Goal: Task Accomplishment & Management: Manage account settings

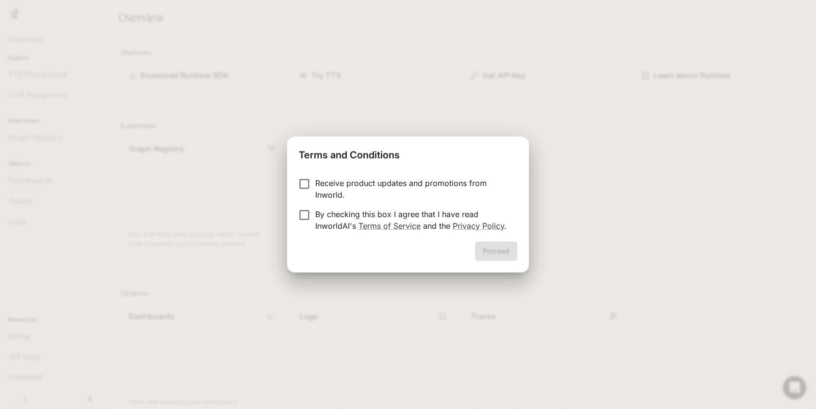
click at [318, 191] on p "Receive product updates and promotions from Inworld." at bounding box center [412, 188] width 194 height 23
click at [321, 214] on p "By checking this box I agree that I have read InworldAI's Terms of Service and …" at bounding box center [412, 219] width 194 height 23
click at [397, 183] on p "Receive product updates and promotions from Inworld." at bounding box center [412, 188] width 194 height 23
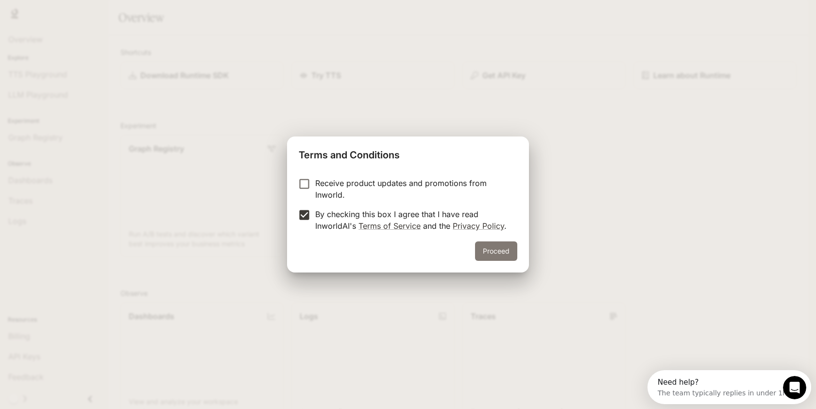
click at [505, 249] on button "Proceed" at bounding box center [496, 251] width 42 height 19
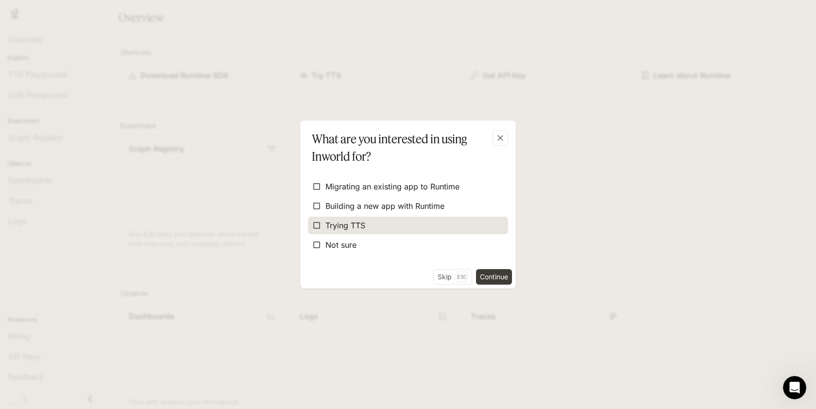
click at [353, 224] on span "Trying TTS" at bounding box center [346, 226] width 40 height 12
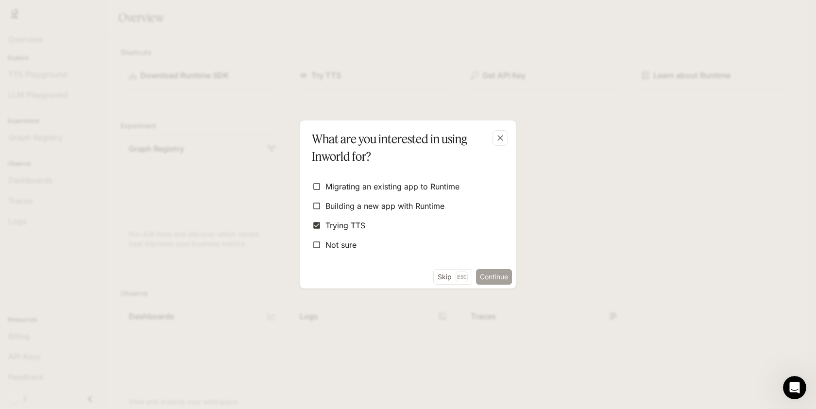
click at [482, 271] on button "Continue" at bounding box center [494, 277] width 36 height 16
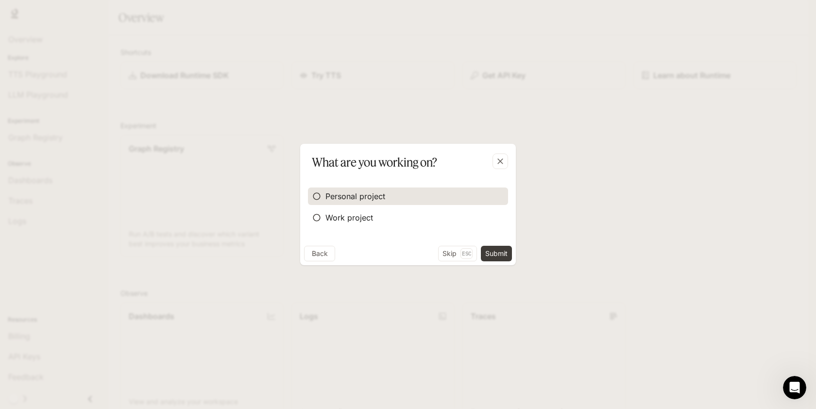
click at [383, 197] on span "Personal project" at bounding box center [356, 196] width 60 height 12
click at [486, 243] on div "Personal project Work project" at bounding box center [408, 208] width 216 height 75
click at [491, 253] on button "Submit" at bounding box center [496, 254] width 31 height 16
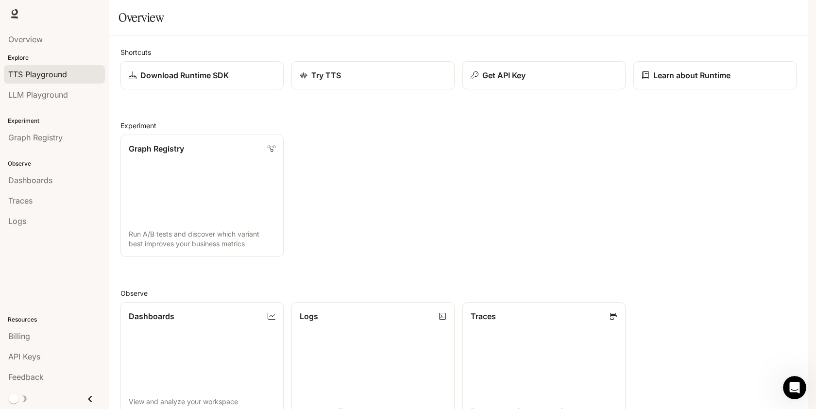
click at [70, 77] on div "TTS Playground" at bounding box center [54, 75] width 92 height 12
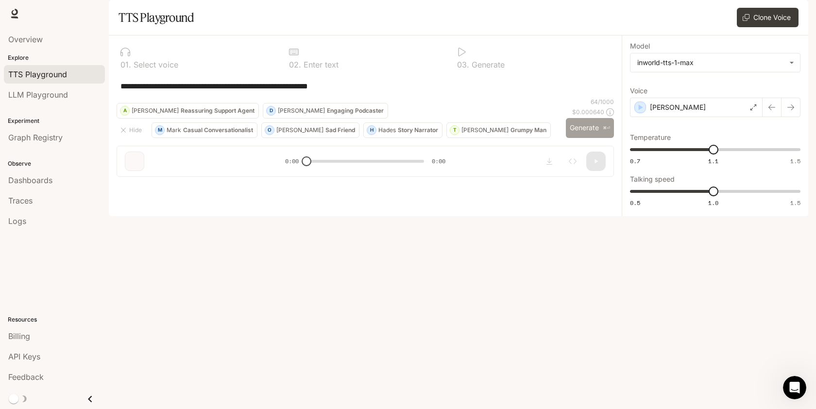
click at [600, 138] on button "Generate ⌘⏎" at bounding box center [590, 128] width 48 height 20
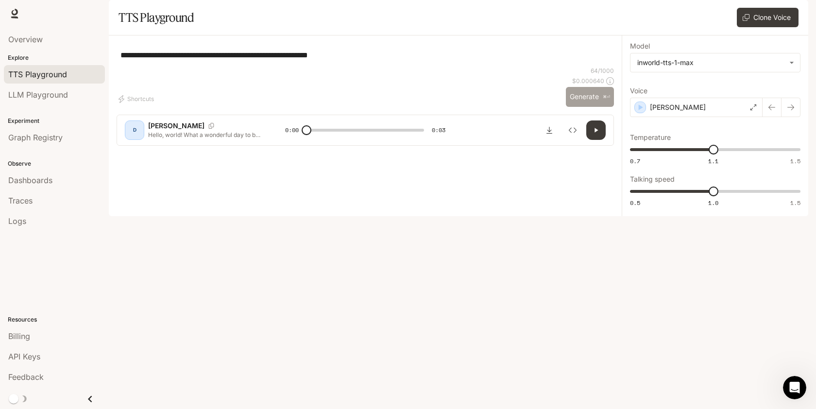
click at [600, 107] on button "Generate ⌘⏎" at bounding box center [590, 97] width 48 height 20
type input "*"
click at [45, 31] on link "Overview" at bounding box center [54, 39] width 101 height 18
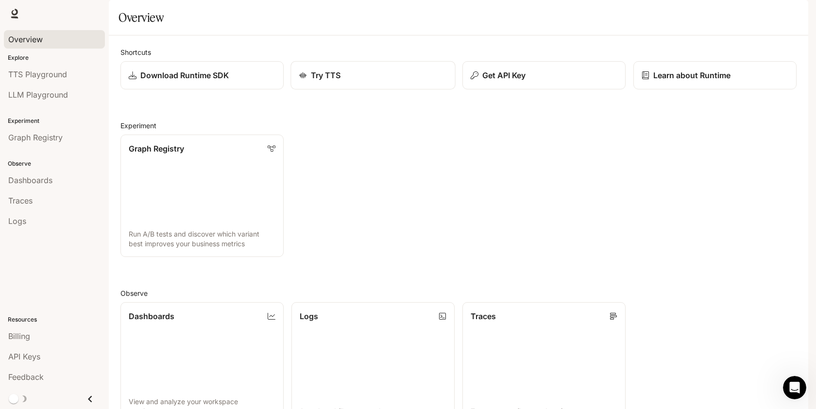
click at [383, 81] on div "Try TTS" at bounding box center [373, 75] width 148 height 12
click at [209, 81] on p "Download Runtime SDK" at bounding box center [184, 75] width 89 height 12
click at [69, 62] on p "Explore" at bounding box center [54, 57] width 109 height 9
click at [69, 66] on link "TTS Playground" at bounding box center [54, 74] width 101 height 18
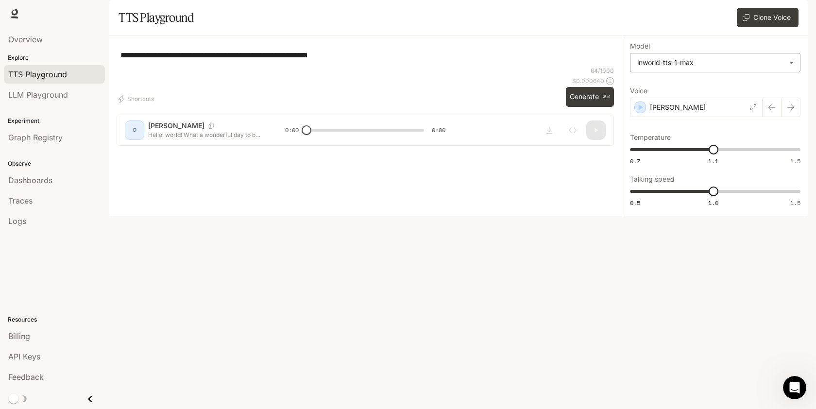
click at [704, 84] on body "**********" at bounding box center [408, 204] width 816 height 409
click at [704, 106] on div "inworld-tts-1" at bounding box center [713, 111] width 153 height 10
type input "**********"
click at [578, 107] on button "Generate ⌘⏎" at bounding box center [590, 97] width 48 height 20
click at [697, 117] on div "[PERSON_NAME]" at bounding box center [696, 107] width 133 height 19
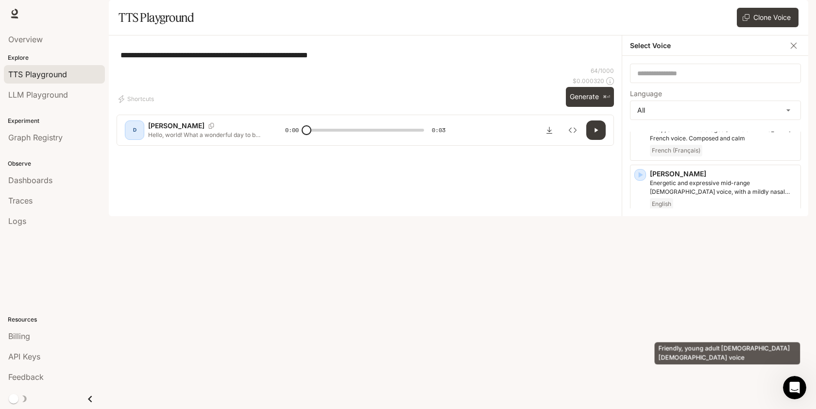
scroll to position [40, 0]
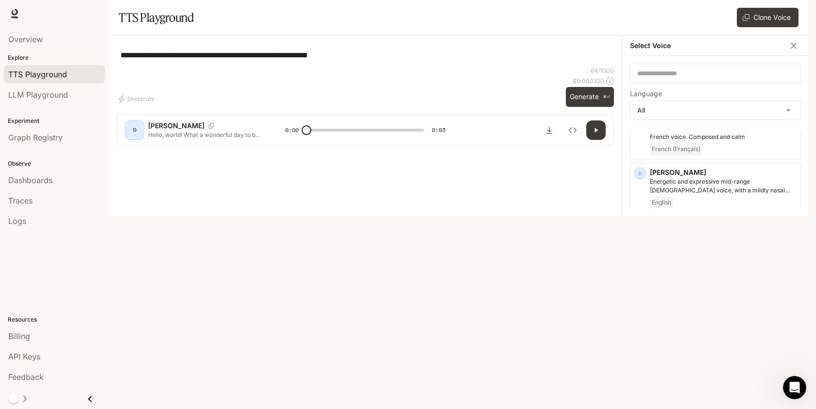
click at [721, 276] on p "Asuka" at bounding box center [723, 271] width 147 height 10
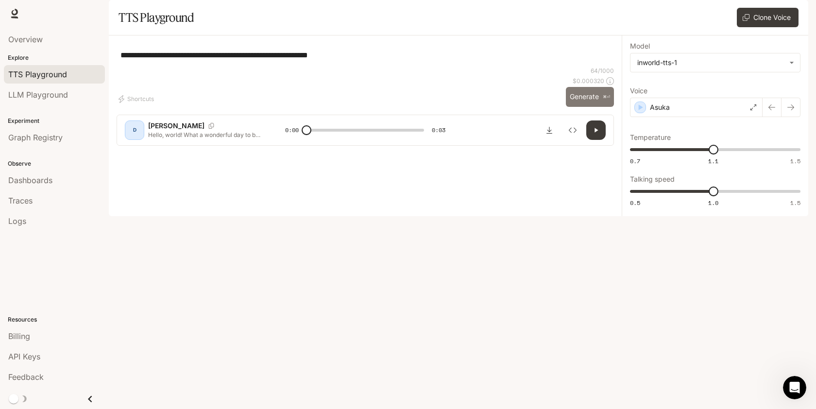
click at [585, 107] on button "Generate ⌘⏎" at bounding box center [590, 97] width 48 height 20
click at [702, 117] on div "Asuka" at bounding box center [696, 107] width 133 height 19
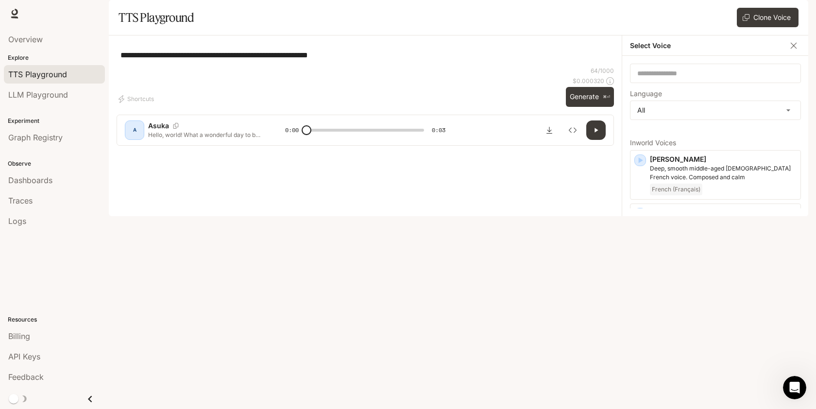
click at [727, 271] on p "[PERSON_NAME]" at bounding box center [723, 266] width 147 height 10
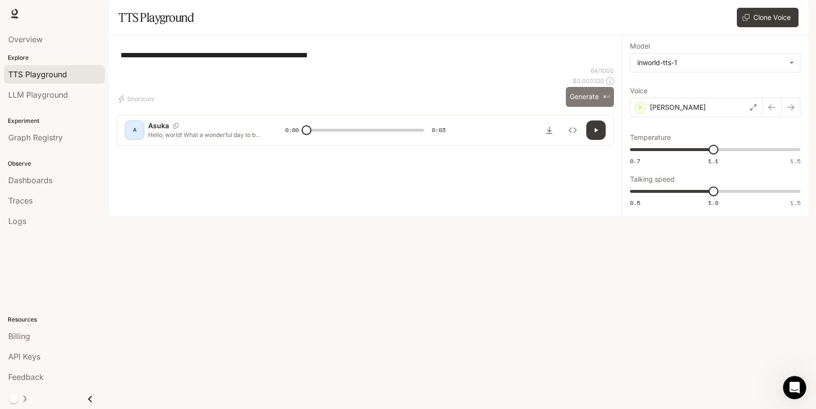
click at [579, 107] on button "Generate ⌘⏎" at bounding box center [590, 97] width 48 height 20
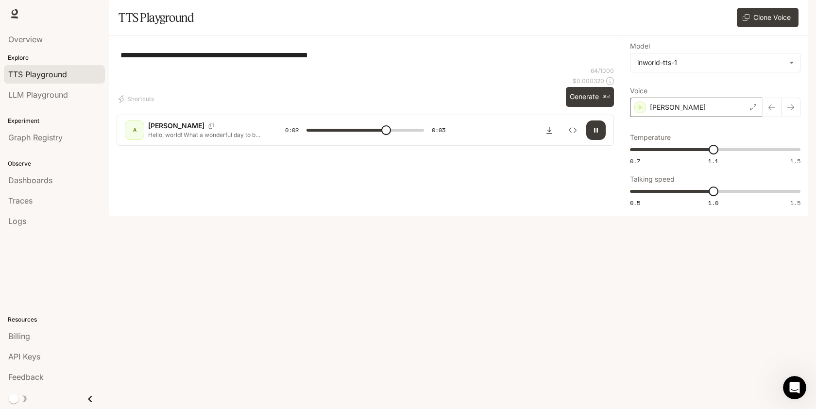
click at [738, 117] on div "[PERSON_NAME]" at bounding box center [696, 107] width 133 height 19
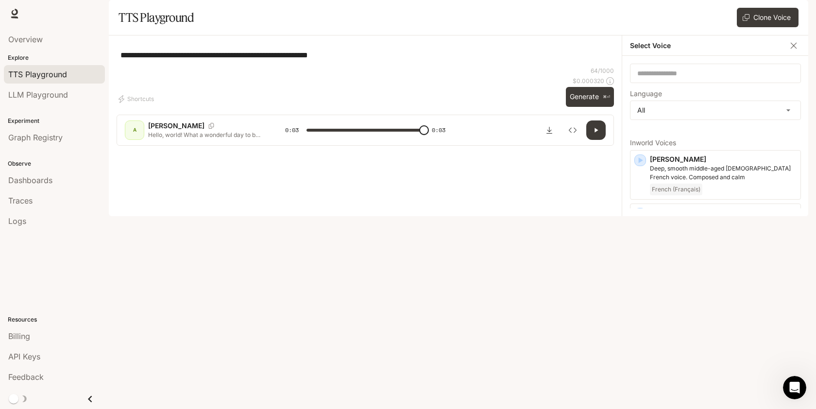
type input "*"
click at [486, 67] on div "**********" at bounding box center [366, 54] width 498 height 23
click at [790, 51] on icon "button" at bounding box center [794, 46] width 10 height 10
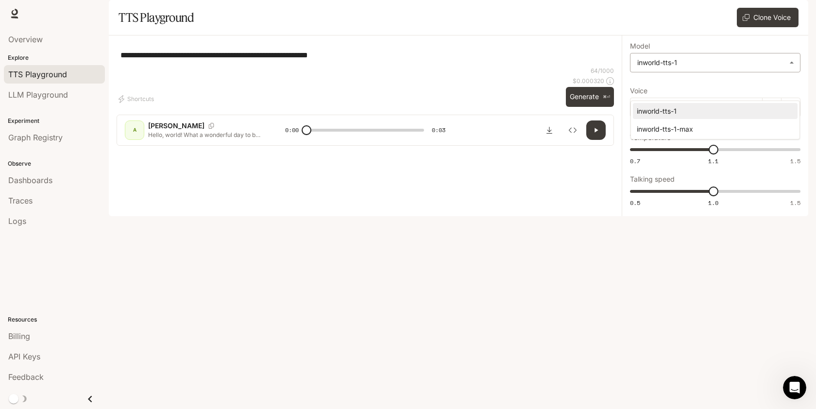
click at [711, 93] on body "**********" at bounding box center [408, 204] width 816 height 409
click at [546, 121] on div at bounding box center [408, 204] width 816 height 409
click at [725, 84] on body "**********" at bounding box center [408, 204] width 816 height 409
click at [722, 89] on div at bounding box center [408, 204] width 816 height 409
click at [722, 89] on body "**********" at bounding box center [408, 204] width 816 height 409
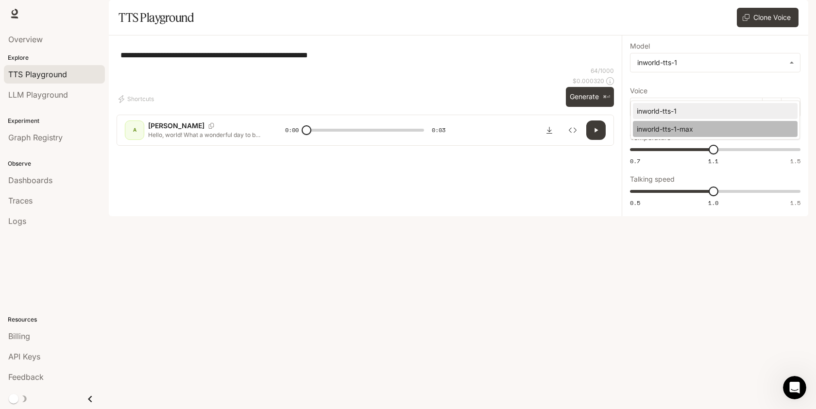
click at [711, 127] on div "inworld-tts-1-max" at bounding box center [713, 129] width 153 height 10
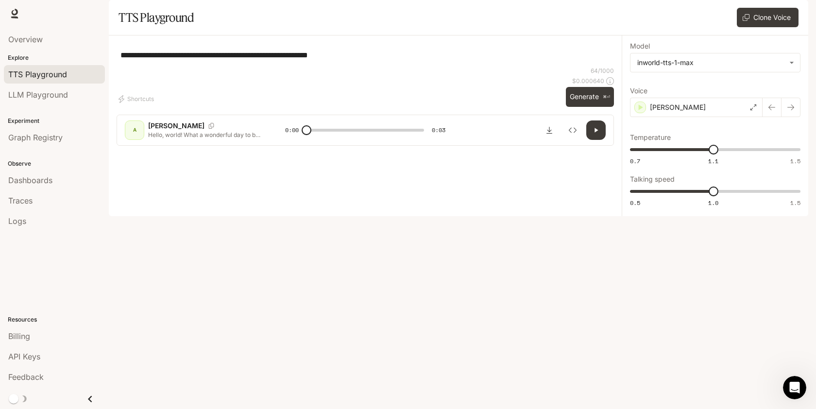
click at [745, 53] on label "Model" at bounding box center [715, 48] width 171 height 10
click at [729, 92] on body "**********" at bounding box center [408, 204] width 816 height 409
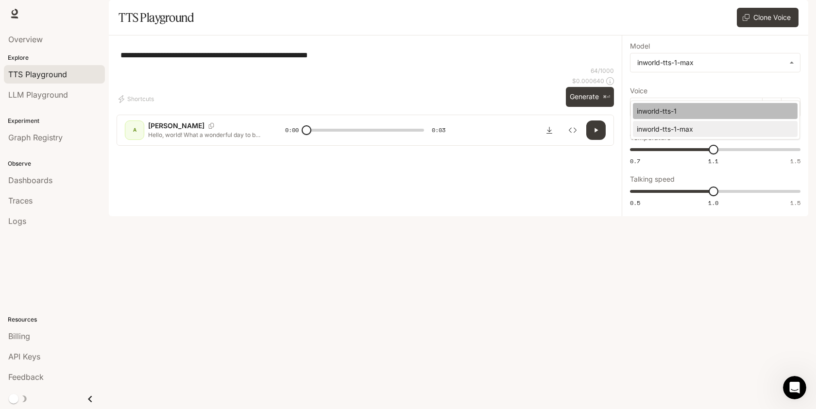
click at [721, 106] on div "inworld-tts-1" at bounding box center [713, 111] width 153 height 10
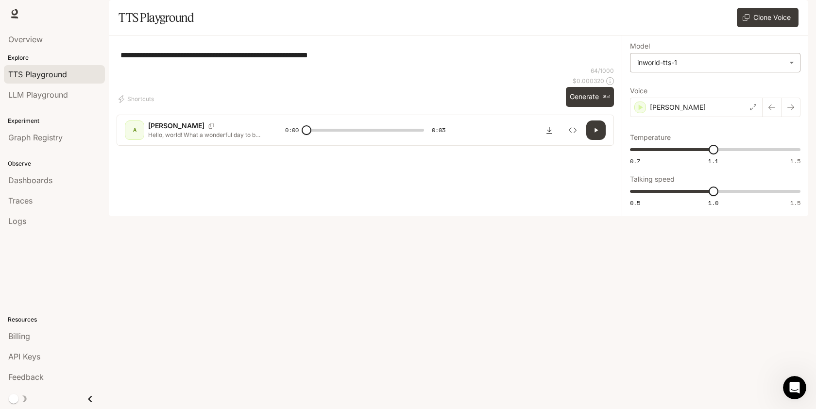
click at [721, 86] on body "**********" at bounding box center [408, 204] width 816 height 409
click at [721, 124] on div "inworld-tts-1-max" at bounding box center [713, 129] width 153 height 10
type input "**********"
click at [463, 67] on div "**********" at bounding box center [366, 54] width 498 height 23
click at [75, 132] on div "Graph Registry" at bounding box center [54, 138] width 92 height 12
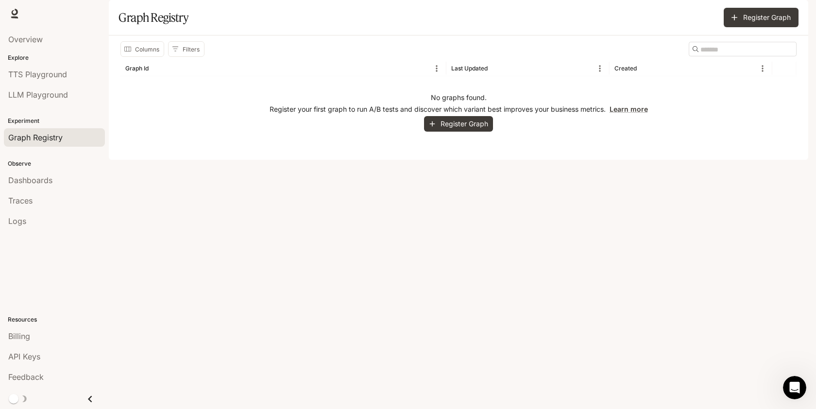
click at [70, 169] on div "Observe Dashboards Traces Logs" at bounding box center [54, 192] width 109 height 84
click at [70, 182] on div "Dashboards" at bounding box center [54, 180] width 92 height 12
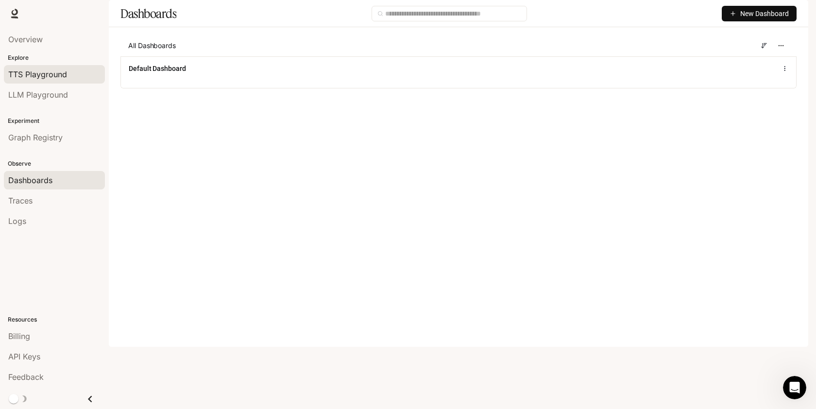
click at [66, 72] on span "TTS Playground" at bounding box center [37, 75] width 59 height 12
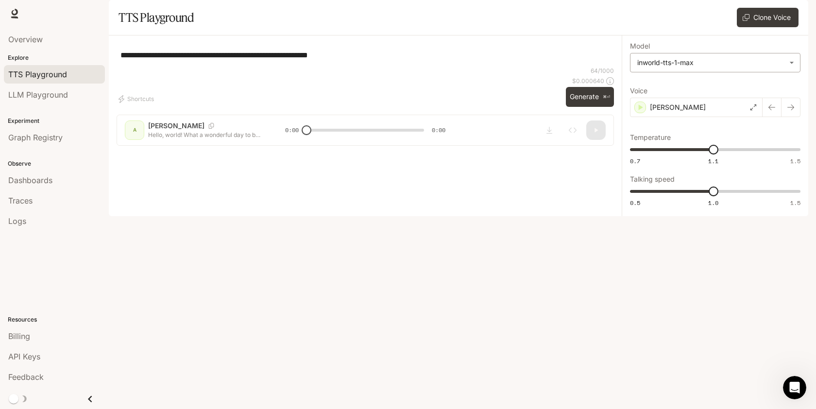
click at [743, 89] on body "**********" at bounding box center [408, 204] width 816 height 409
click at [571, 224] on div at bounding box center [408, 204] width 816 height 409
click at [584, 107] on button "Generate ⌘⏎" at bounding box center [590, 97] width 48 height 20
type input "*"
click at [706, 88] on body "**********" at bounding box center [408, 204] width 816 height 409
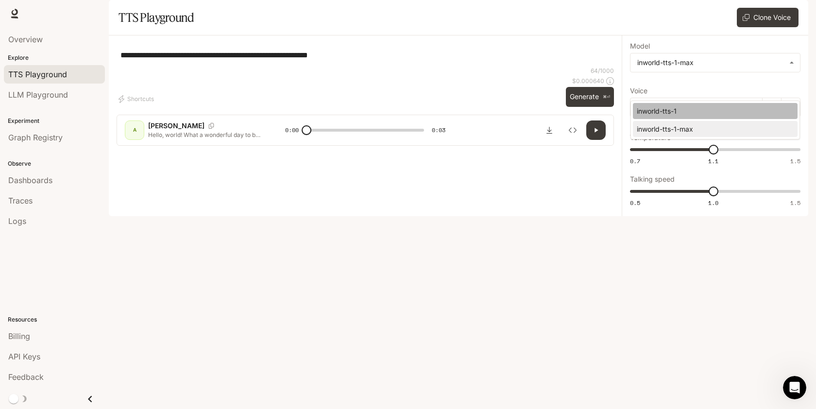
click at [694, 104] on li "inworld-tts-1" at bounding box center [715, 111] width 165 height 16
type input "**********"
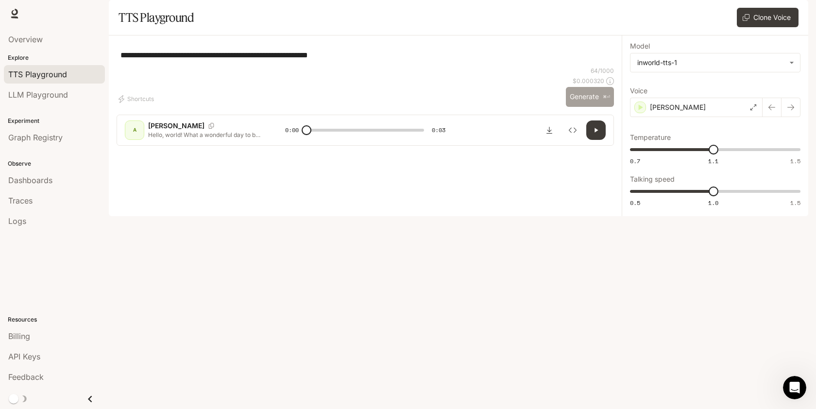
click at [604, 100] on p "⌘⏎" at bounding box center [606, 97] width 7 height 6
click at [586, 107] on button "Generate ⌘⏎" at bounding box center [590, 97] width 48 height 20
type input "*"
type input "***"
drag, startPoint x: 717, startPoint y: 221, endPoint x: 820, endPoint y: 224, distance: 103.1
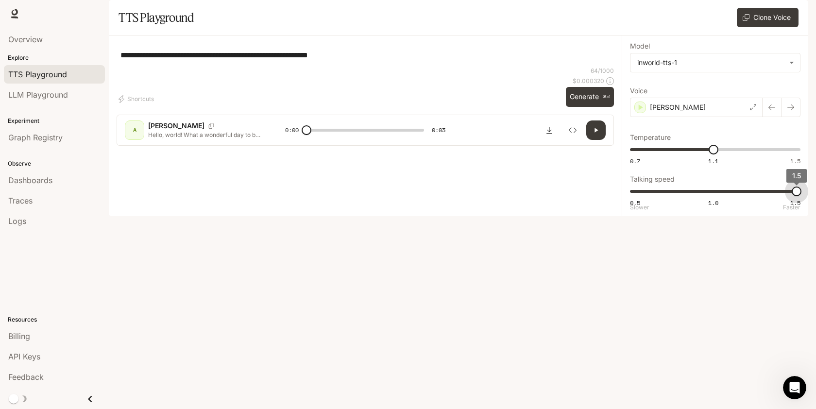
click at [816, 224] on html "**********" at bounding box center [408, 204] width 816 height 409
click at [571, 107] on button "Generate ⌘⏎" at bounding box center [590, 97] width 48 height 20
type input "*"
type input "***"
drag, startPoint x: 795, startPoint y: 218, endPoint x: 683, endPoint y: 228, distance: 112.2
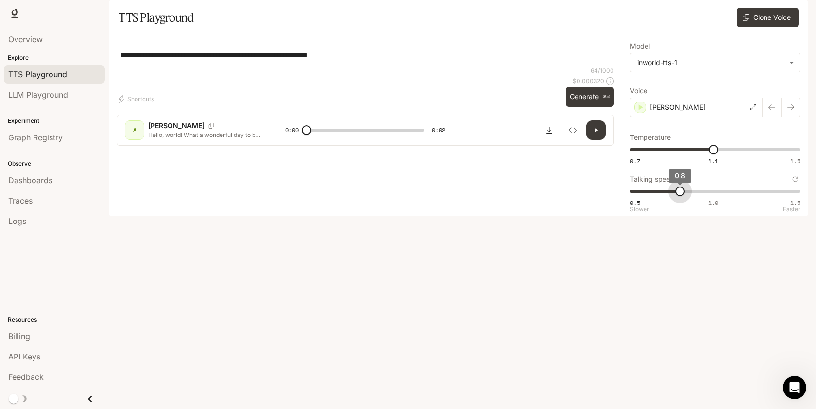
click at [683, 208] on div "0.5 1.0 1.5 0.8 Slower Faster" at bounding box center [715, 196] width 171 height 24
click at [596, 134] on icon "button" at bounding box center [596, 130] width 8 height 8
click at [586, 107] on button "Generate ⌘⏎" at bounding box center [590, 97] width 48 height 20
type input "***"
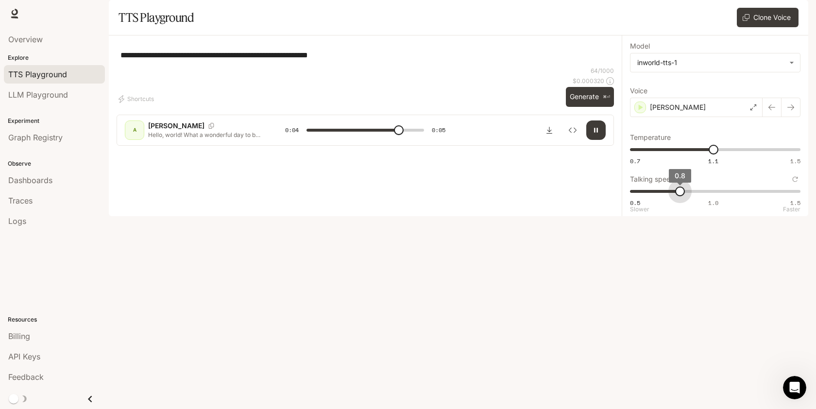
type input "***"
type input "*"
drag, startPoint x: 678, startPoint y: 219, endPoint x: 713, endPoint y: 221, distance: 34.6
click at [713, 196] on span "1" at bounding box center [714, 192] width 10 height 10
type input "*"
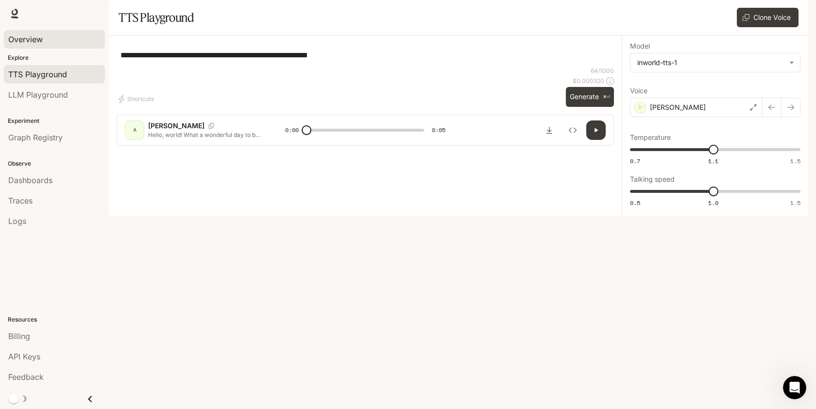
click at [45, 41] on div "Overview" at bounding box center [54, 40] width 92 height 12
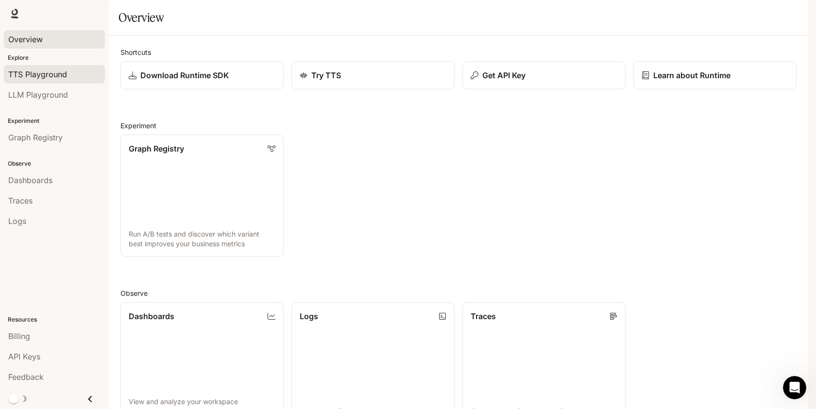
click at [79, 74] on div "TTS Playground" at bounding box center [54, 75] width 92 height 12
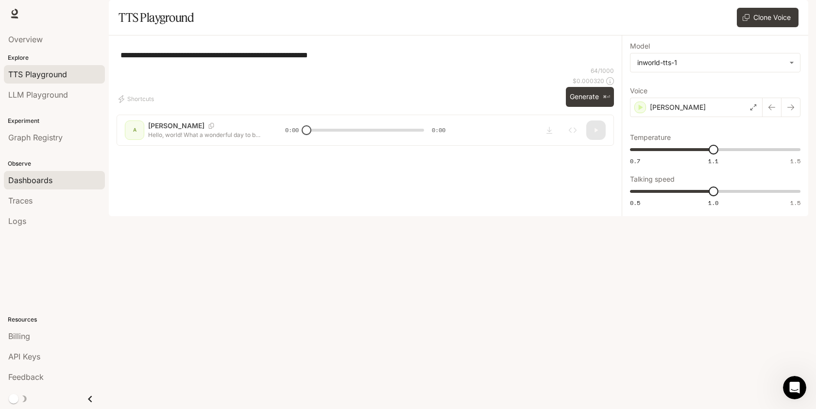
click at [66, 180] on div "Dashboards" at bounding box center [54, 180] width 92 height 12
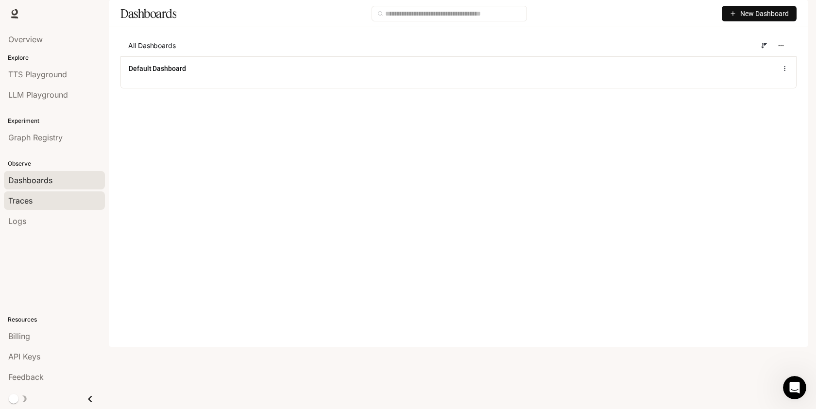
click at [71, 206] on div "Traces" at bounding box center [54, 201] width 92 height 12
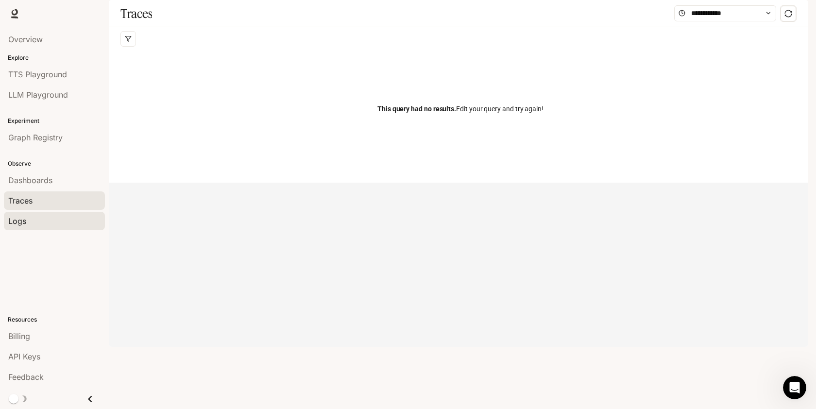
click at [70, 221] on div "Logs" at bounding box center [54, 221] width 92 height 12
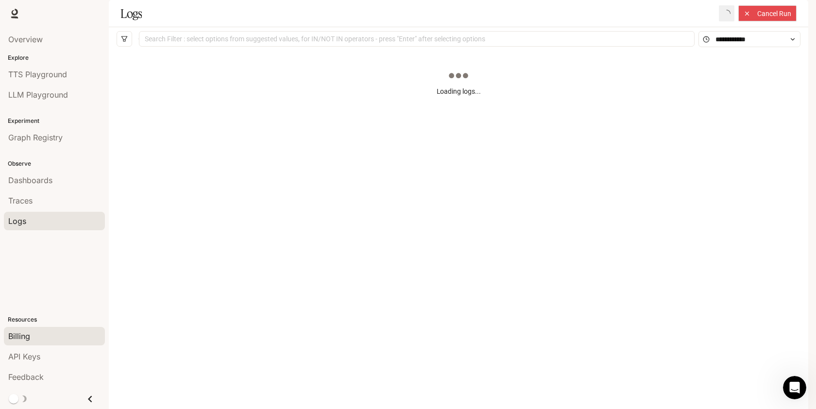
click at [73, 328] on link "Billing" at bounding box center [54, 336] width 101 height 18
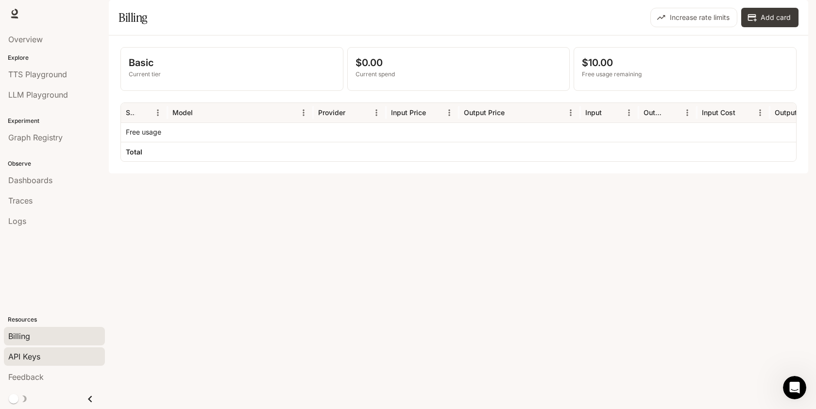
click at [81, 349] on link "API Keys" at bounding box center [54, 356] width 101 height 18
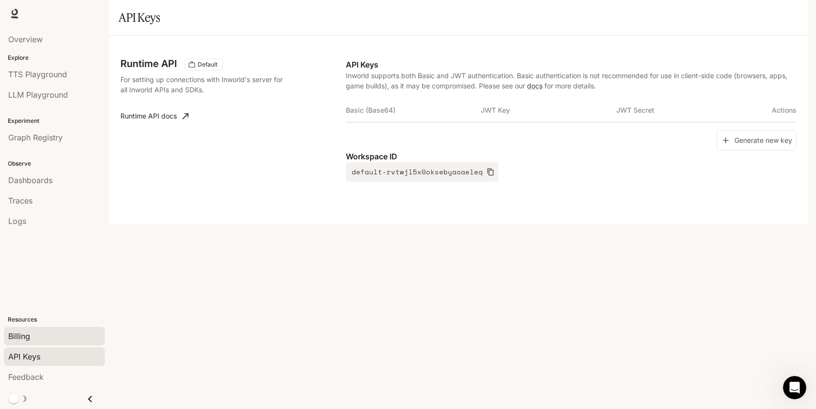
click at [74, 339] on div "Billing" at bounding box center [54, 336] width 92 height 12
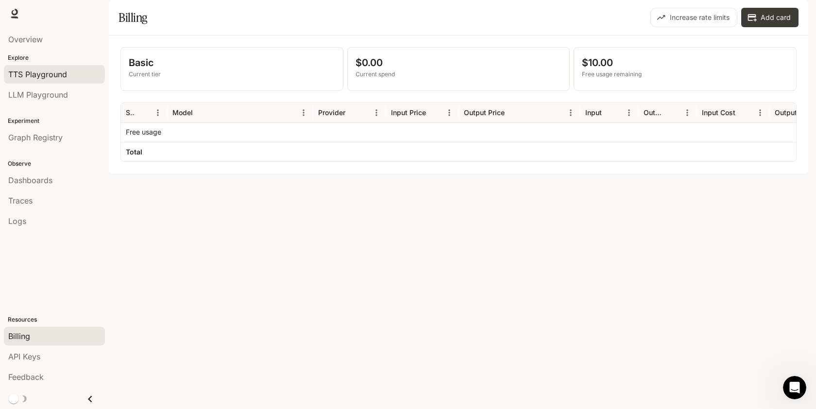
click at [46, 73] on span "TTS Playground" at bounding box center [37, 75] width 59 height 12
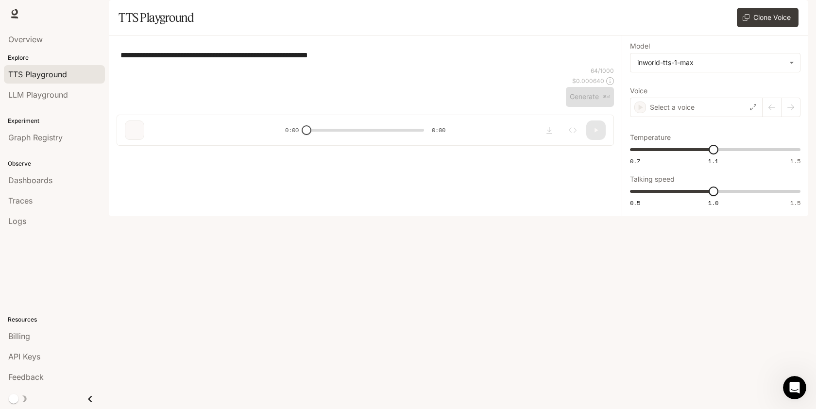
type input "**********"
click at [688, 98] on label "Voice" at bounding box center [715, 93] width 171 height 10
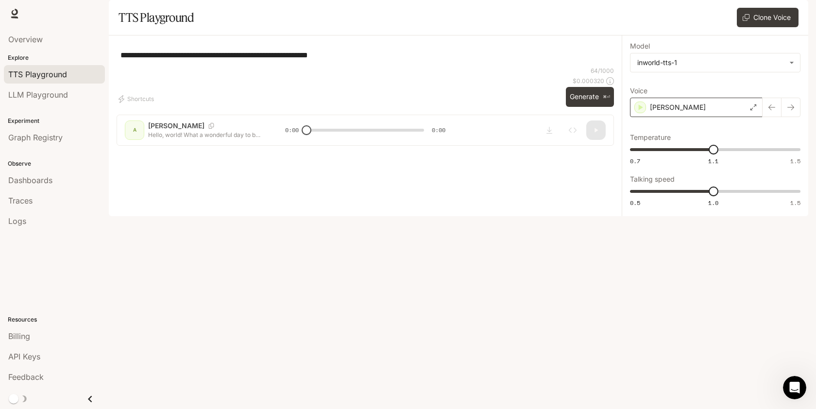
click at [688, 117] on div "[PERSON_NAME]" at bounding box center [696, 107] width 133 height 19
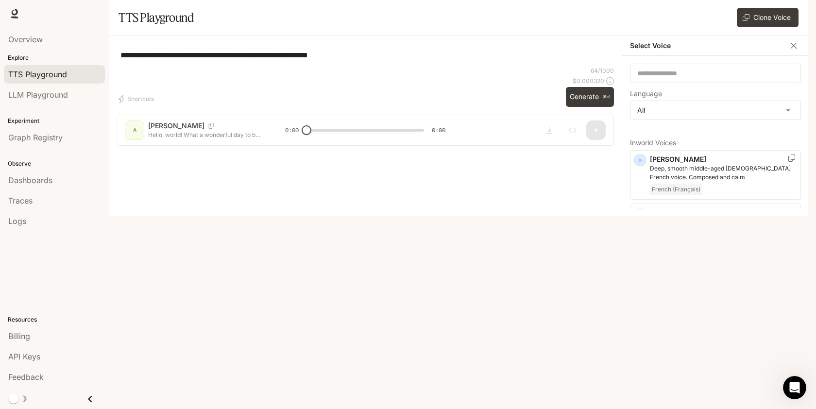
scroll to position [11, 0]
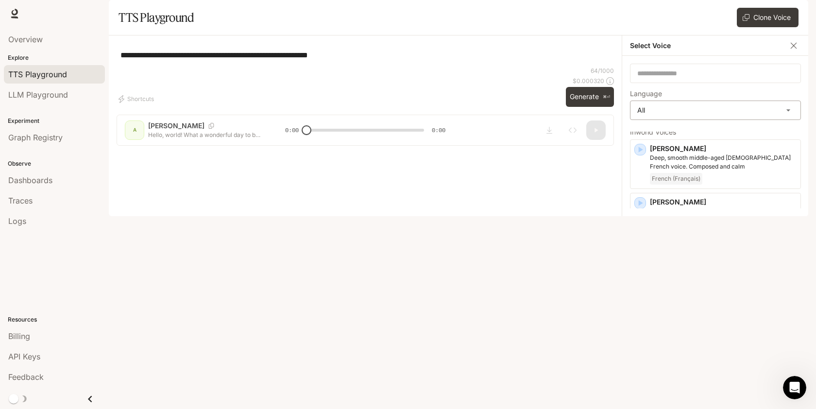
click at [673, 138] on body "**********" at bounding box center [408, 204] width 816 height 409
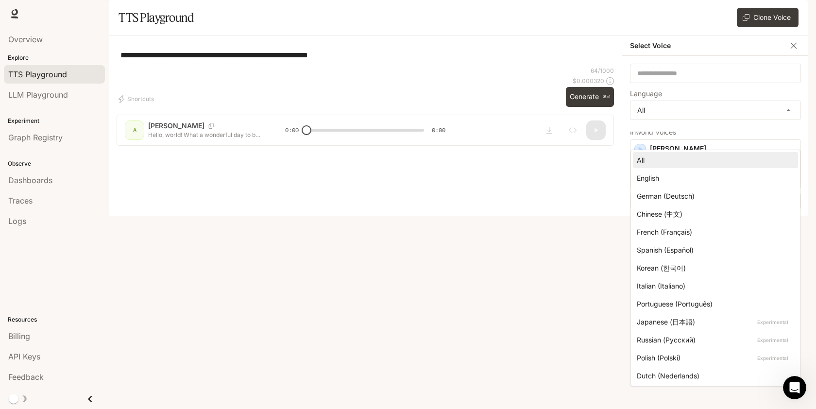
click at [664, 318] on div "Japanese (日本語) Experimental" at bounding box center [714, 322] width 154 height 10
type input "*****"
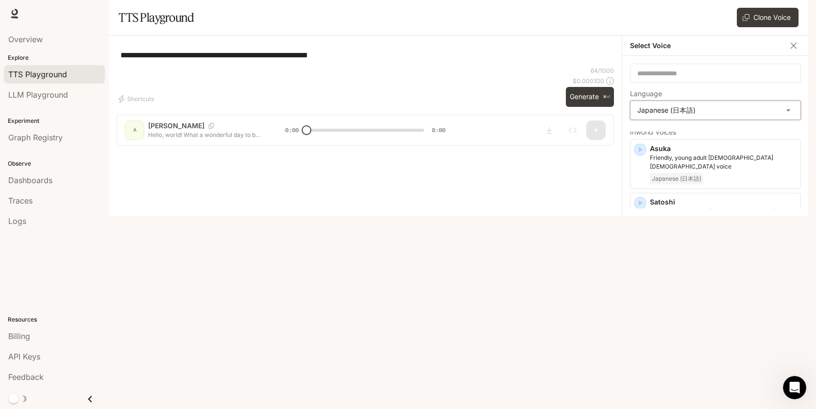
scroll to position [0, 0]
click at [646, 233] on div "Satoshi Dramatic, expressive [DEMOGRAPHIC_DATA] Japanese voice filled with ener…" at bounding box center [715, 229] width 171 height 50
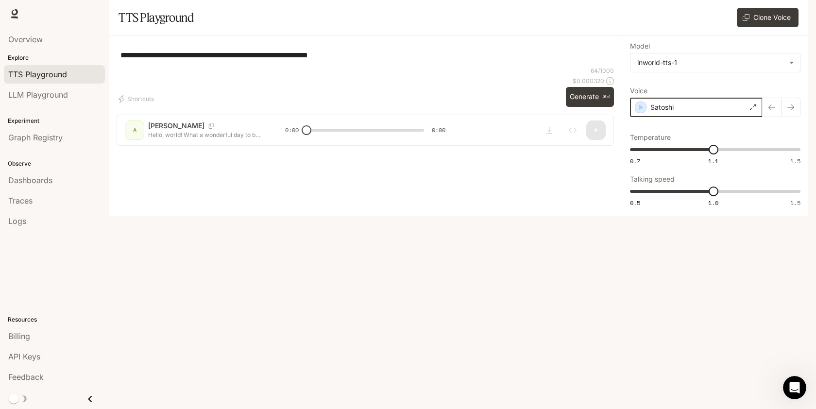
click at [642, 112] on icon "button" at bounding box center [641, 108] width 10 height 10
click at [661, 112] on p "Satoshi" at bounding box center [661, 108] width 23 height 10
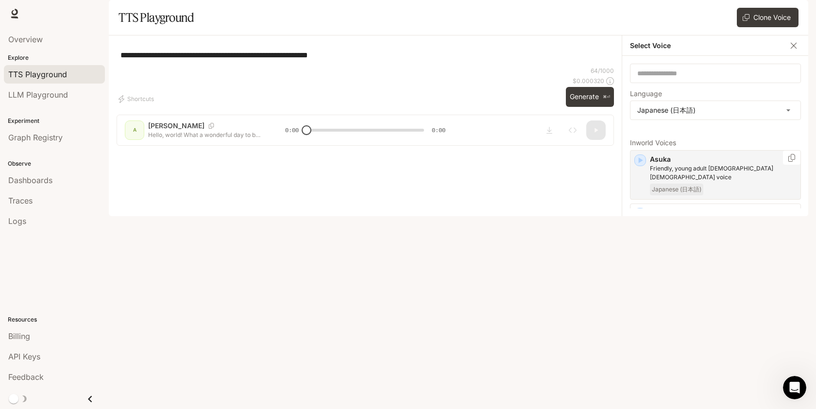
click at [668, 164] on p "Asuka" at bounding box center [723, 160] width 147 height 10
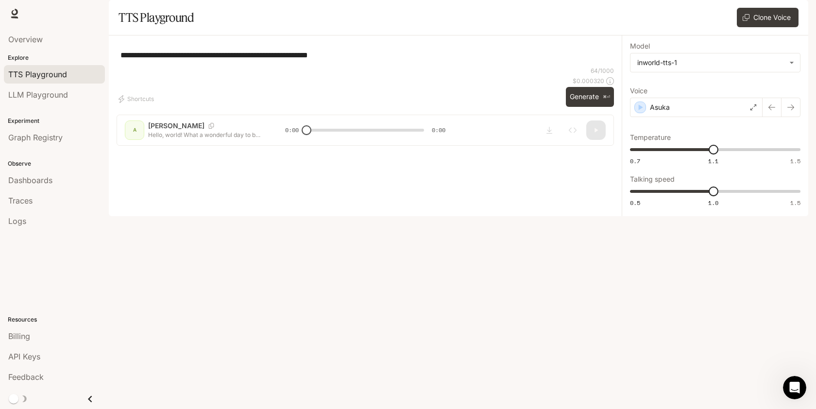
click at [284, 67] on div "**********" at bounding box center [366, 54] width 490 height 23
type textarea "*"
type textarea "**********"
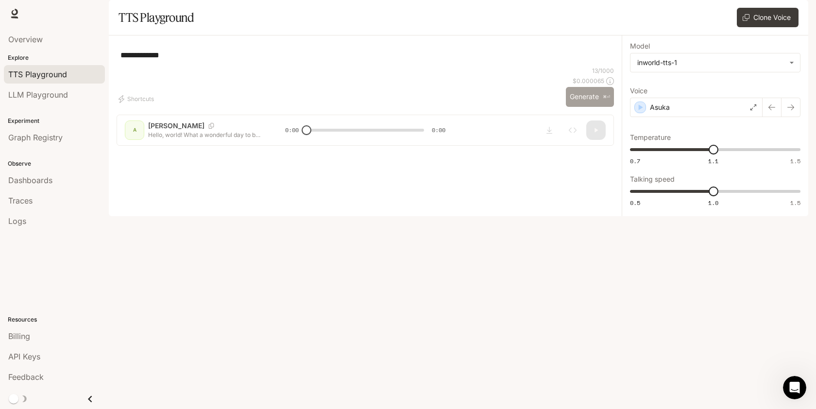
click at [597, 107] on button "Generate ⌘⏎" at bounding box center [590, 97] width 48 height 20
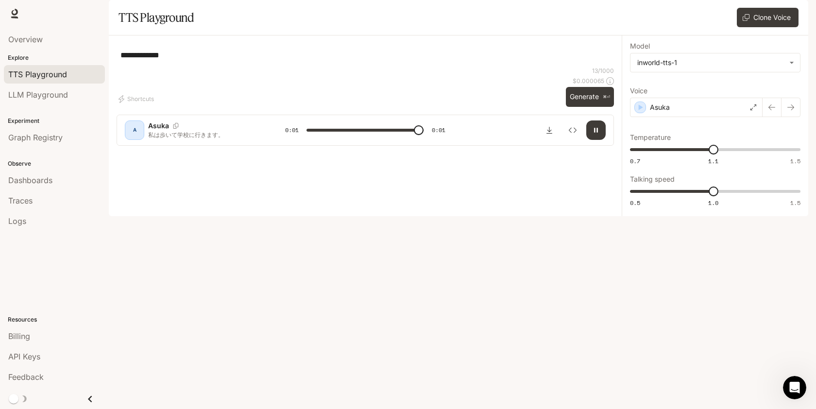
type input "*"
click at [683, 87] on body "**********" at bounding box center [408, 204] width 816 height 409
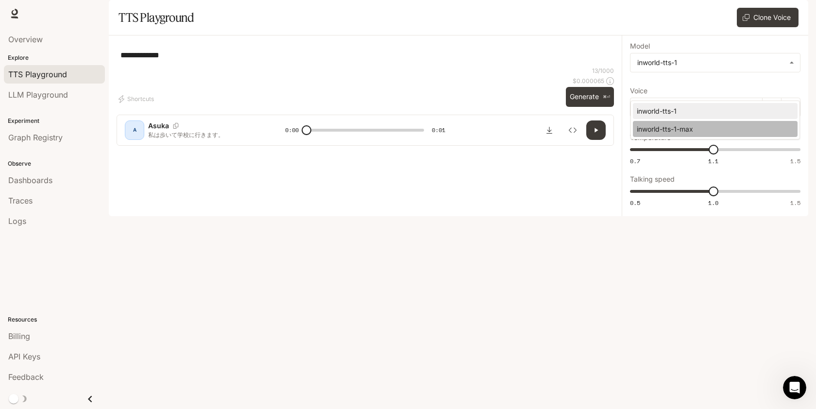
click at [680, 129] on div "inworld-tts-1-max" at bounding box center [713, 129] width 153 height 10
type input "**********"
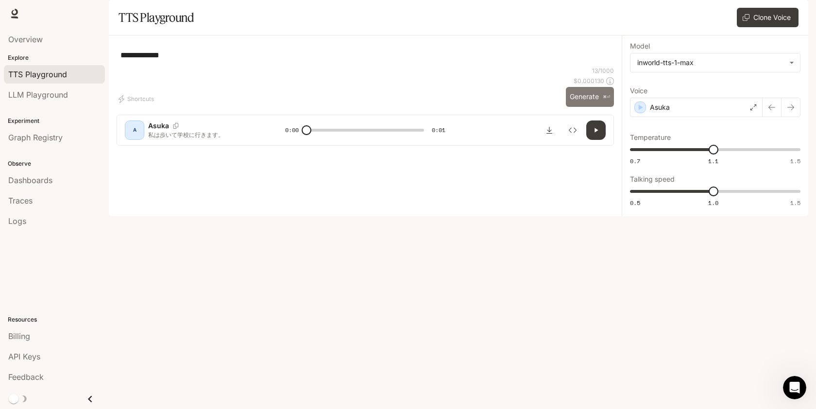
click at [593, 107] on button "Generate ⌘⏎" at bounding box center [590, 97] width 48 height 20
click at [594, 107] on button "Generate ⌘⏎" at bounding box center [590, 97] width 48 height 20
click at [692, 117] on div "Asuka" at bounding box center [696, 107] width 133 height 19
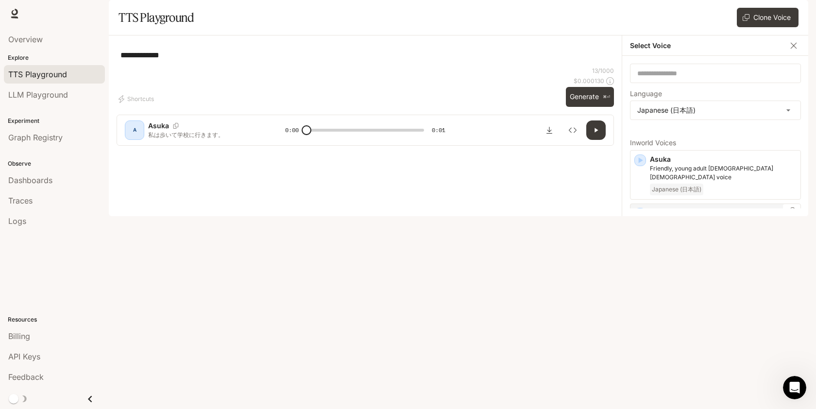
click at [694, 237] on div "Satoshi Dramatic, expressive [DEMOGRAPHIC_DATA] Japanese voice filled with ener…" at bounding box center [723, 228] width 147 height 41
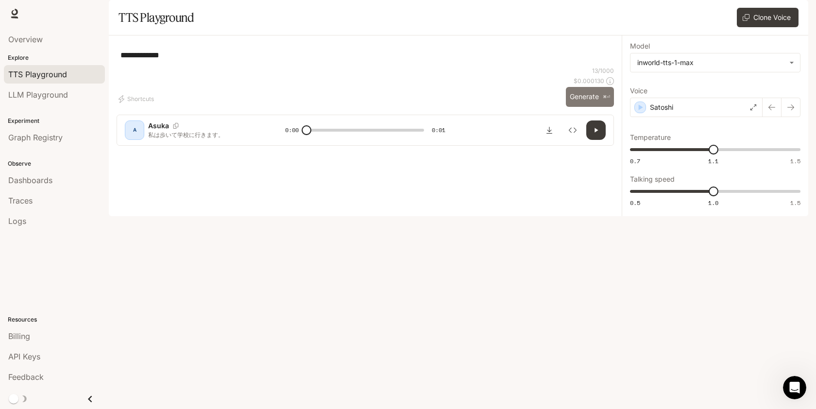
click at [599, 107] on button "Generate ⌘⏎" at bounding box center [590, 97] width 48 height 20
type input "*"
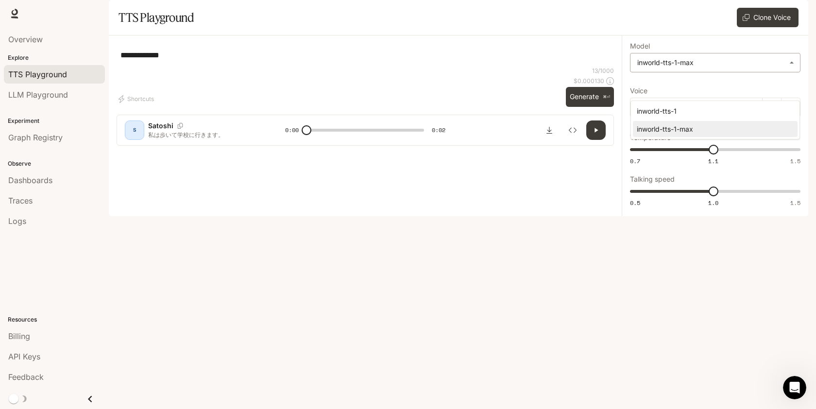
click at [742, 96] on body "**********" at bounding box center [408, 204] width 816 height 409
click at [520, 116] on div at bounding box center [408, 204] width 816 height 409
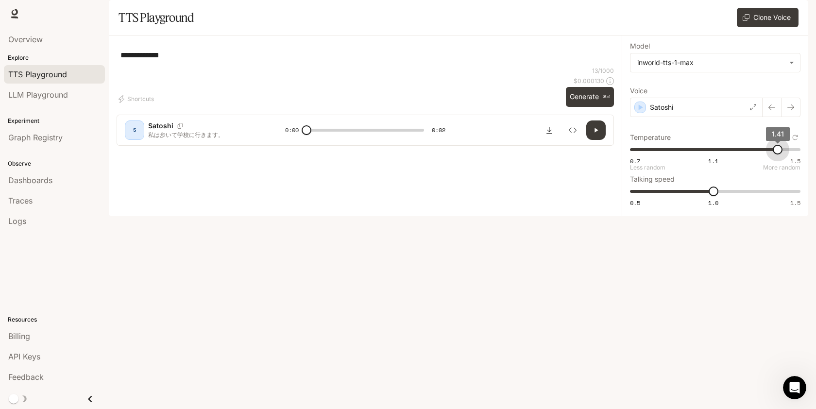
drag, startPoint x: 720, startPoint y: 173, endPoint x: 779, endPoint y: 173, distance: 59.8
click at [779, 155] on span "1.41" at bounding box center [778, 150] width 10 height 10
type input "***"
drag, startPoint x: 786, startPoint y: 175, endPoint x: 816, endPoint y: 175, distance: 30.1
click at [816, 175] on html "**********" at bounding box center [408, 204] width 816 height 409
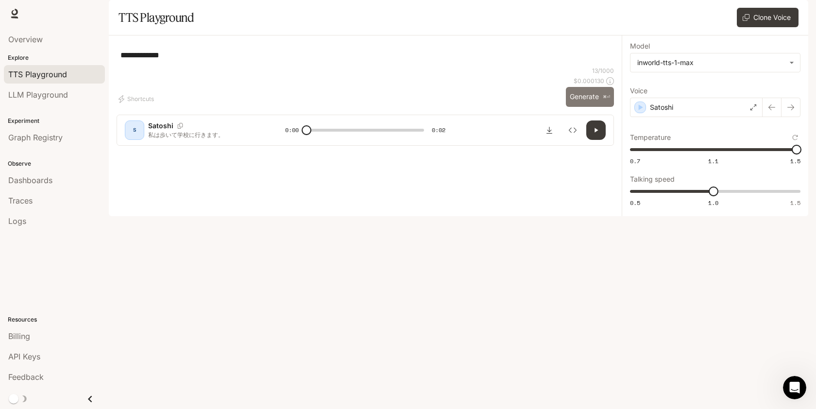
click at [589, 107] on button "Generate ⌘⏎" at bounding box center [590, 97] width 48 height 20
click at [735, 117] on div "Satoshi" at bounding box center [696, 107] width 133 height 19
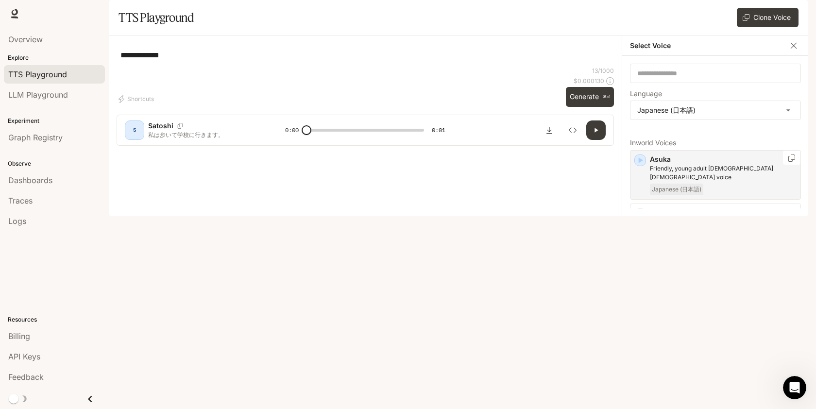
click at [687, 182] on p "Friendly, young adult [DEMOGRAPHIC_DATA] [DEMOGRAPHIC_DATA] voice" at bounding box center [723, 172] width 147 height 17
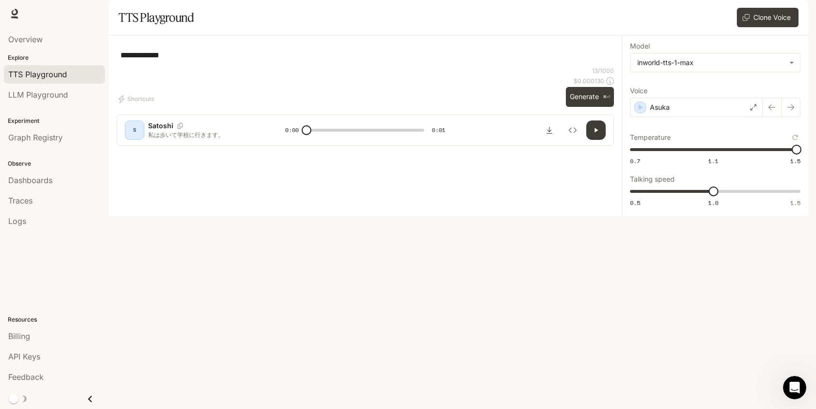
click at [592, 146] on div "S [PERSON_NAME] 私は歩いて学校に行きます。 0:00 0:01" at bounding box center [366, 130] width 498 height 31
click at [586, 107] on button "Generate ⌘⏎" at bounding box center [590, 97] width 48 height 20
type input "*"
type input "***"
click at [714, 157] on span "0.7 1.1 1.5 1.1" at bounding box center [713, 149] width 167 height 15
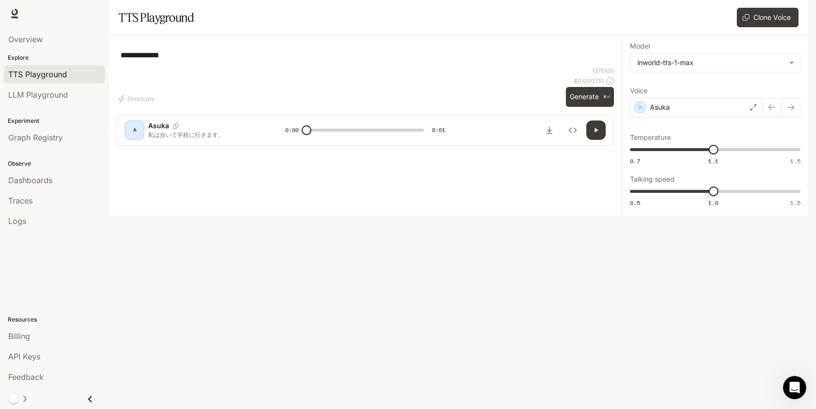
click at [675, 53] on label "Model" at bounding box center [715, 48] width 171 height 10
click at [677, 93] on body "**********" at bounding box center [408, 204] width 816 height 409
click at [673, 117] on li "inworld-tts-1" at bounding box center [715, 111] width 165 height 16
type input "**********"
click at [597, 107] on button "Generate ⌘⏎" at bounding box center [590, 97] width 48 height 20
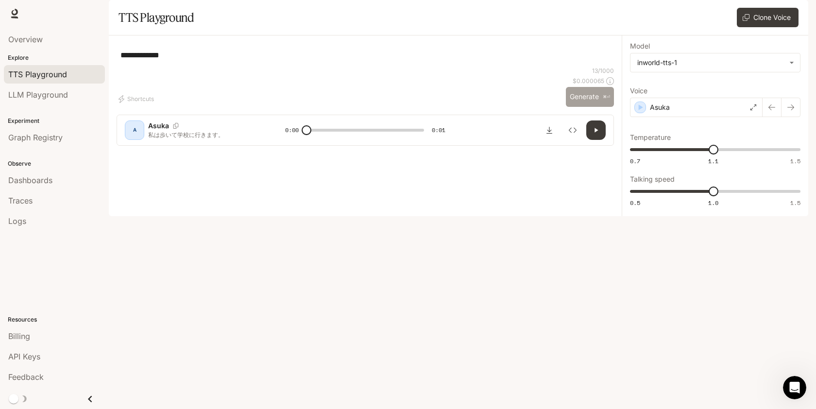
click at [602, 107] on button "Generate ⌘⏎" at bounding box center [590, 97] width 48 height 20
type input "*"
click at [30, 355] on span "API Keys" at bounding box center [24, 357] width 32 height 12
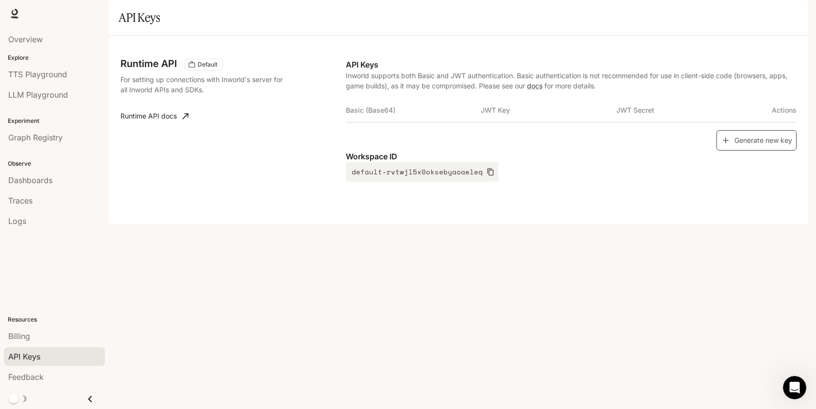
click at [777, 151] on button "Generate new key" at bounding box center [757, 140] width 80 height 21
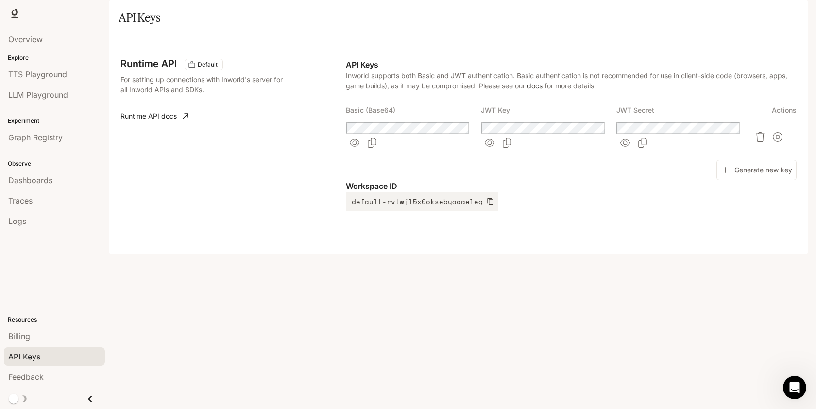
click at [533, 90] on link "docs" at bounding box center [535, 86] width 16 height 8
drag, startPoint x: 802, startPoint y: 138, endPoint x: 698, endPoint y: 136, distance: 104.5
click at [698, 136] on div "Runtime API Default For setting up connections with Inworld's server for all In…" at bounding box center [459, 144] width 700 height 219
click at [682, 122] on th "JWT Secret" at bounding box center [684, 110] width 135 height 23
drag, startPoint x: 669, startPoint y: 136, endPoint x: 347, endPoint y: 138, distance: 321.7
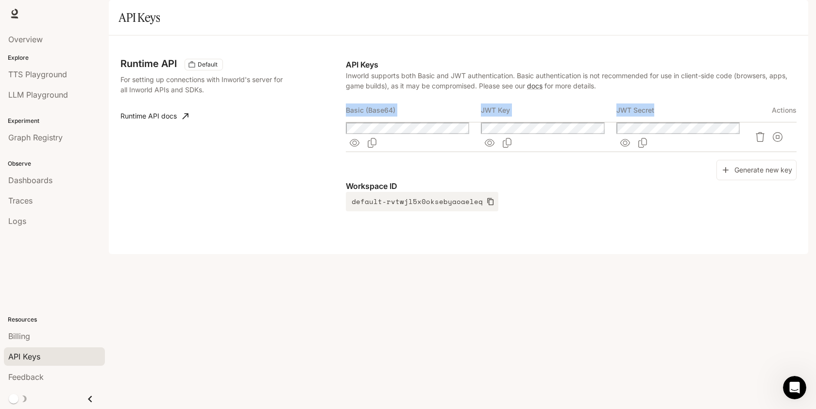
click at [347, 122] on tr "Basic (Base64) JWT Key JWT Secret Actions" at bounding box center [571, 110] width 451 height 23
click at [351, 70] on p "API Keys" at bounding box center [571, 65] width 451 height 12
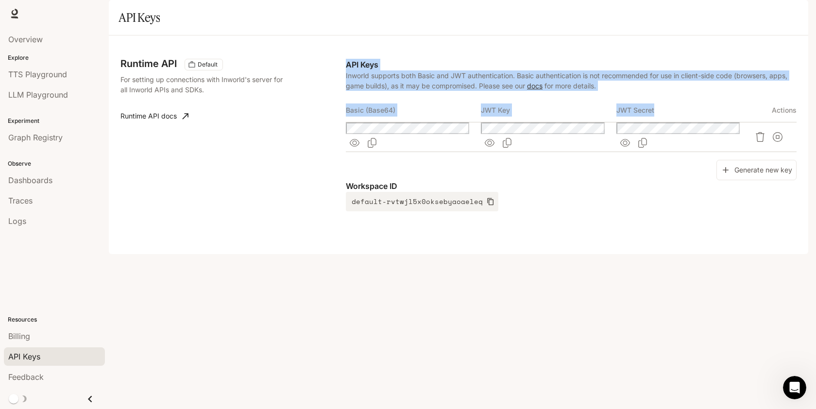
drag, startPoint x: 351, startPoint y: 91, endPoint x: 647, endPoint y: 132, distance: 298.3
click at [647, 133] on div "API Keys Inworld supports both Basic and JWT authentication. Basic authenticati…" at bounding box center [571, 135] width 451 height 153
copy div "API Keys Inworld supports both Basic and JWT authentication. Basic authenticati…"
click at [379, 122] on th "Basic (Base64)" at bounding box center [413, 110] width 135 height 23
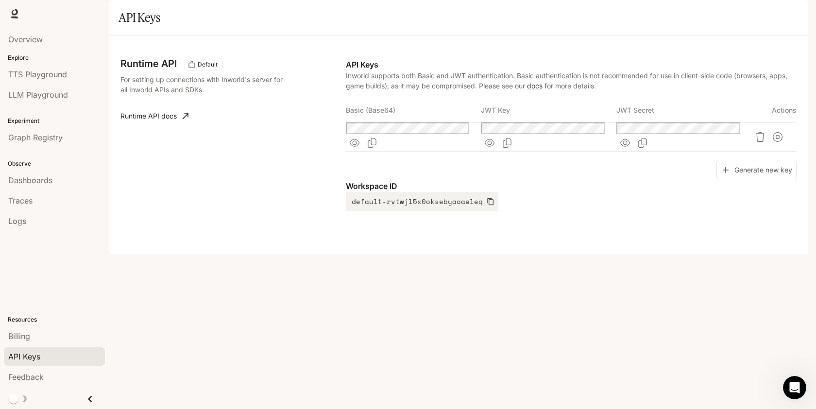
click at [482, 122] on th "JWT Key" at bounding box center [548, 110] width 135 height 23
drag, startPoint x: 482, startPoint y: 135, endPoint x: 526, endPoint y: 135, distance: 43.7
click at [526, 122] on th "JWT Key" at bounding box center [548, 110] width 135 height 23
copy th "JWT Key"
drag, startPoint x: 576, startPoint y: 161, endPoint x: 591, endPoint y: 160, distance: 15.1
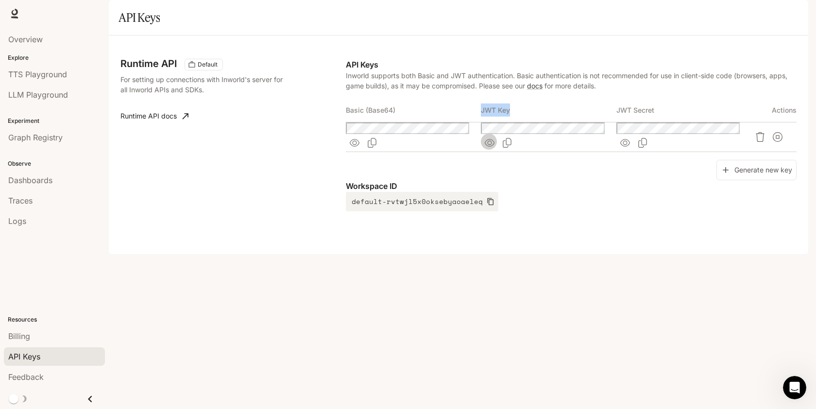
click at [594, 152] on div at bounding box center [548, 142] width 135 height 17
click at [499, 152] on button "button" at bounding box center [489, 142] width 17 height 17
click at [516, 152] on button "Copy Key" at bounding box center [507, 142] width 17 height 17
click at [652, 152] on button "Copy Secret" at bounding box center [642, 142] width 17 height 17
click at [487, 206] on icon "button" at bounding box center [491, 202] width 8 height 8
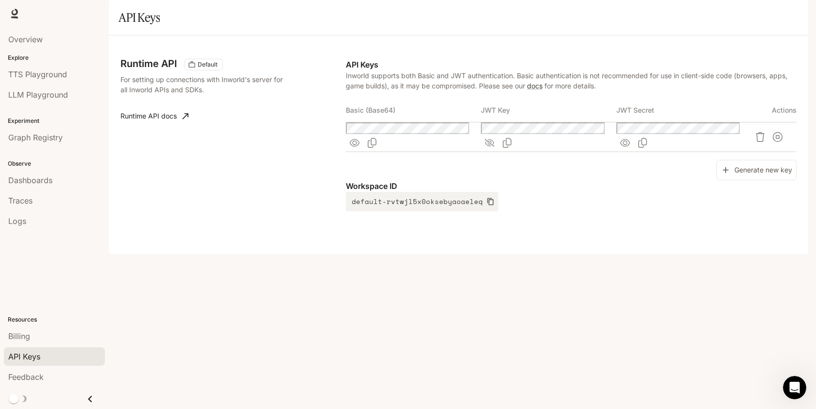
click at [359, 192] on p "Workspace ID" at bounding box center [571, 186] width 451 height 12
drag, startPoint x: 359, startPoint y: 208, endPoint x: 398, endPoint y: 208, distance: 38.9
click at [398, 192] on p "Workspace ID" at bounding box center [571, 186] width 451 height 12
copy body "Workspace ID default-rvtwjl5x0oksebyaoaeleq"
